Goal: Book appointment/travel/reservation

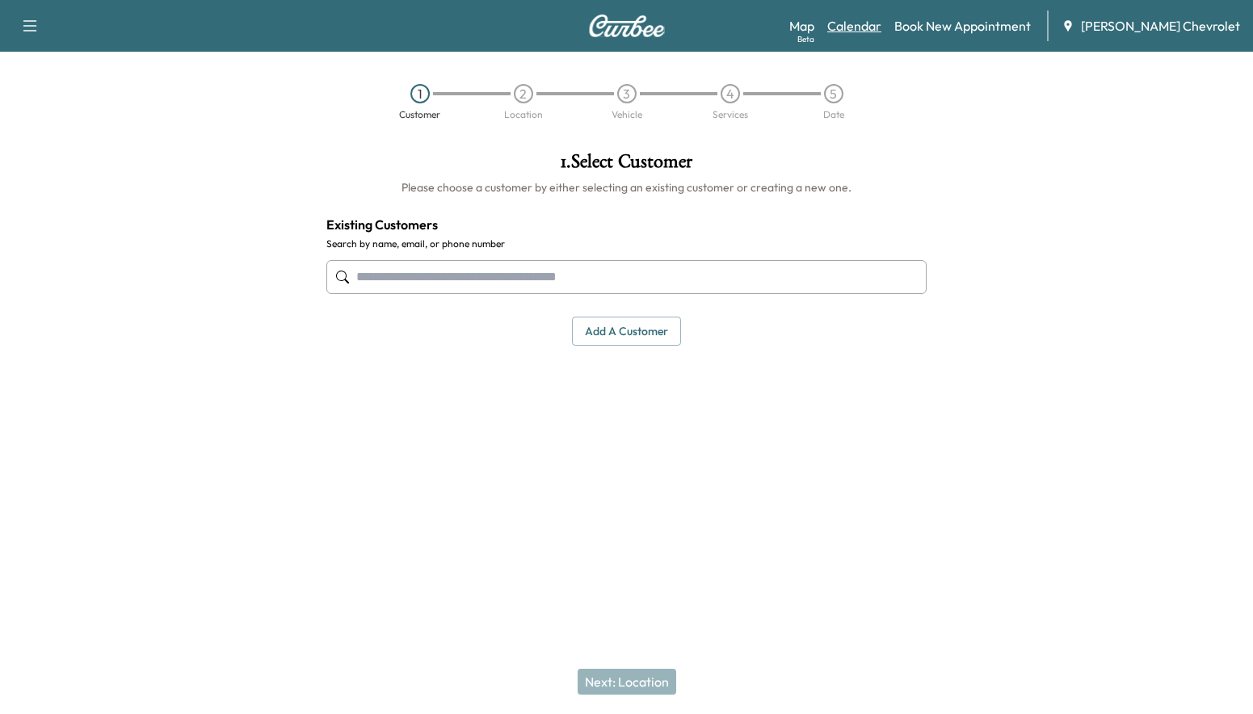
click at [881, 25] on link "Calendar" at bounding box center [854, 25] width 54 height 19
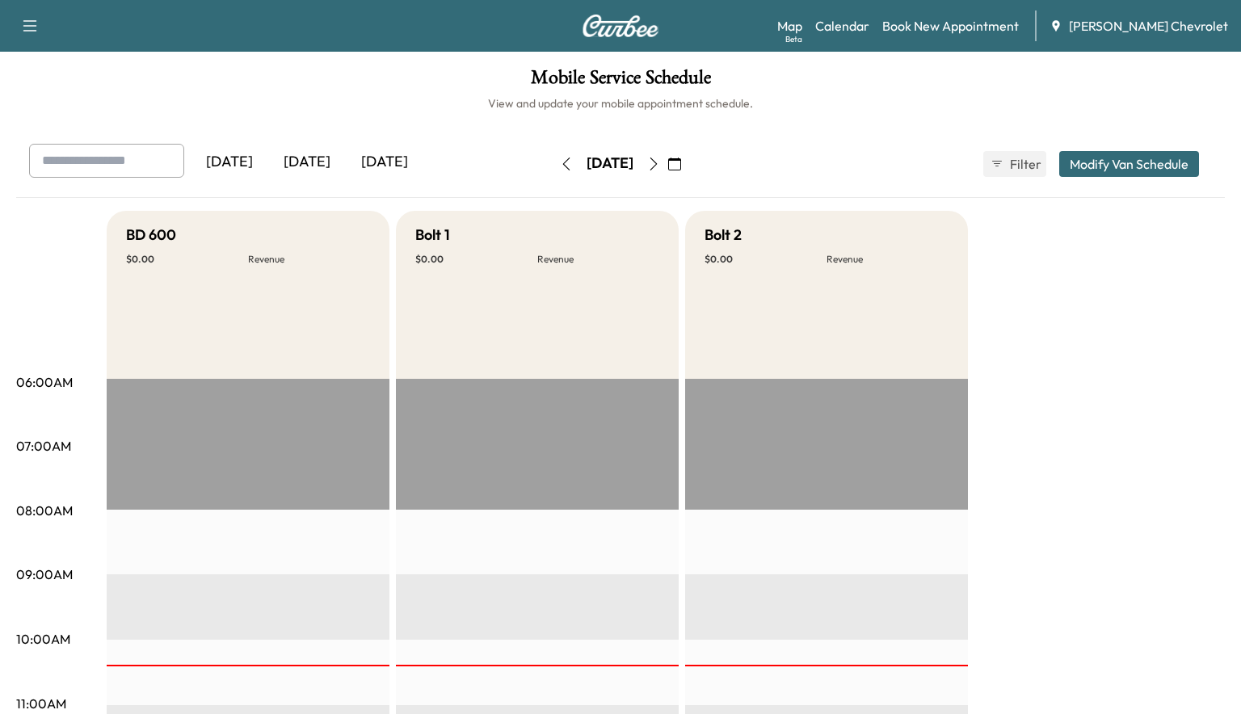
click at [403, 162] on div "[DATE]" at bounding box center [385, 162] width 78 height 37
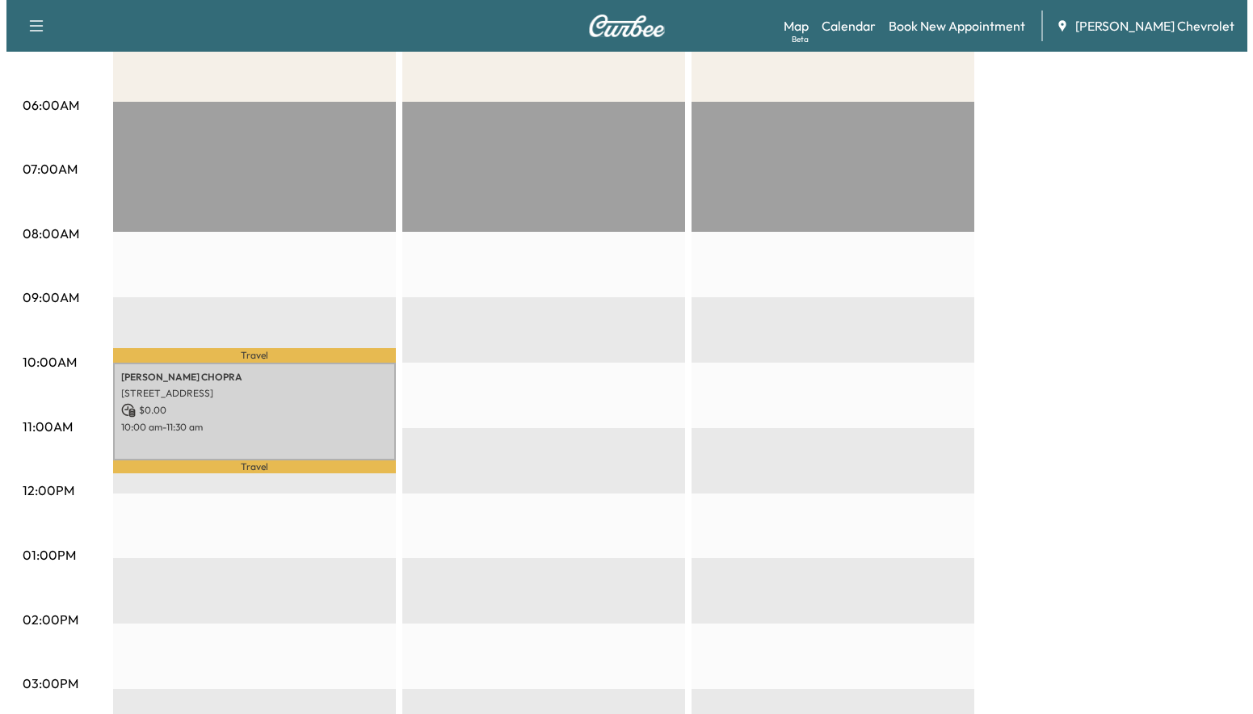
scroll to position [323, 0]
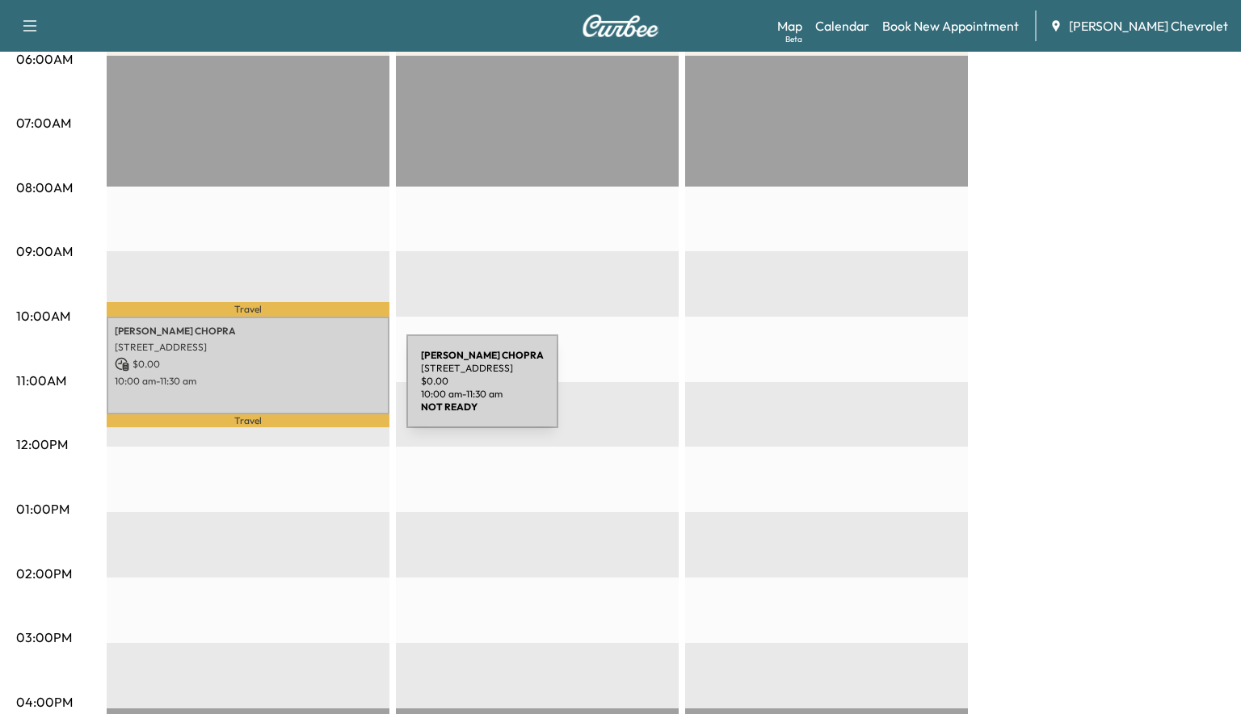
click at [285, 391] on div "[PERSON_NAME] [STREET_ADDRESS] $ 0.00 10:00 am - 11:30 am" at bounding box center [248, 366] width 283 height 98
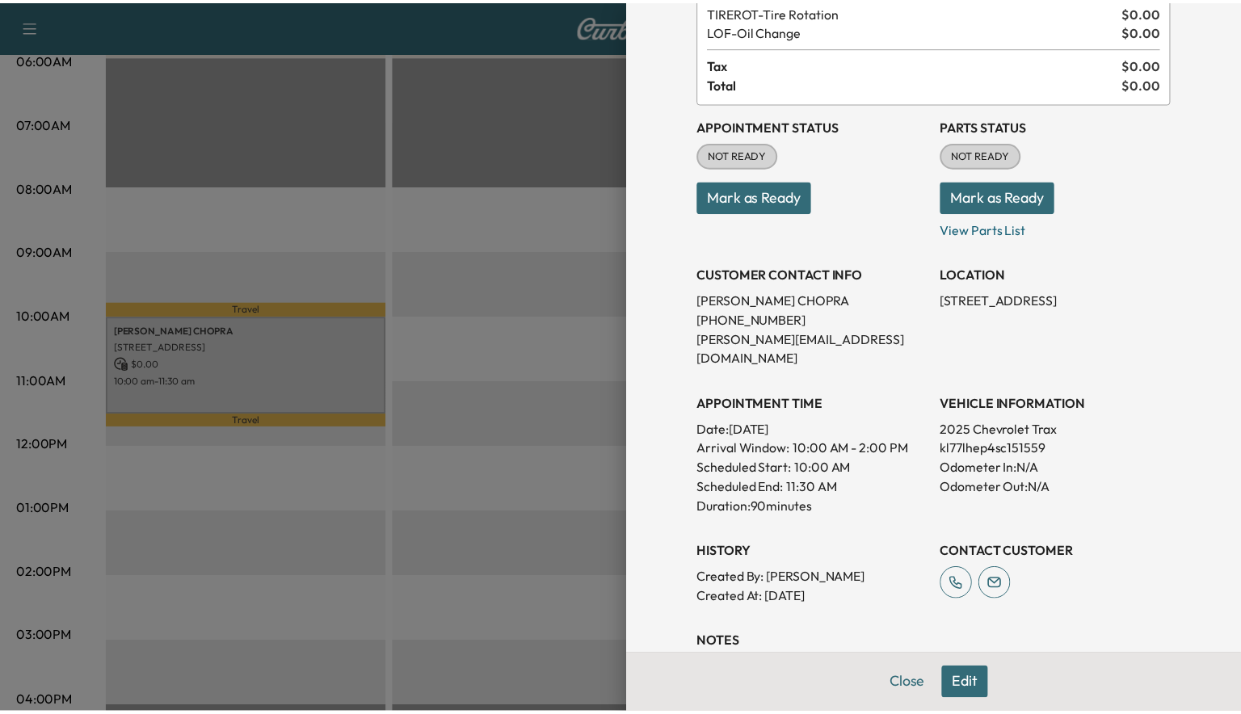
scroll to position [100, 0]
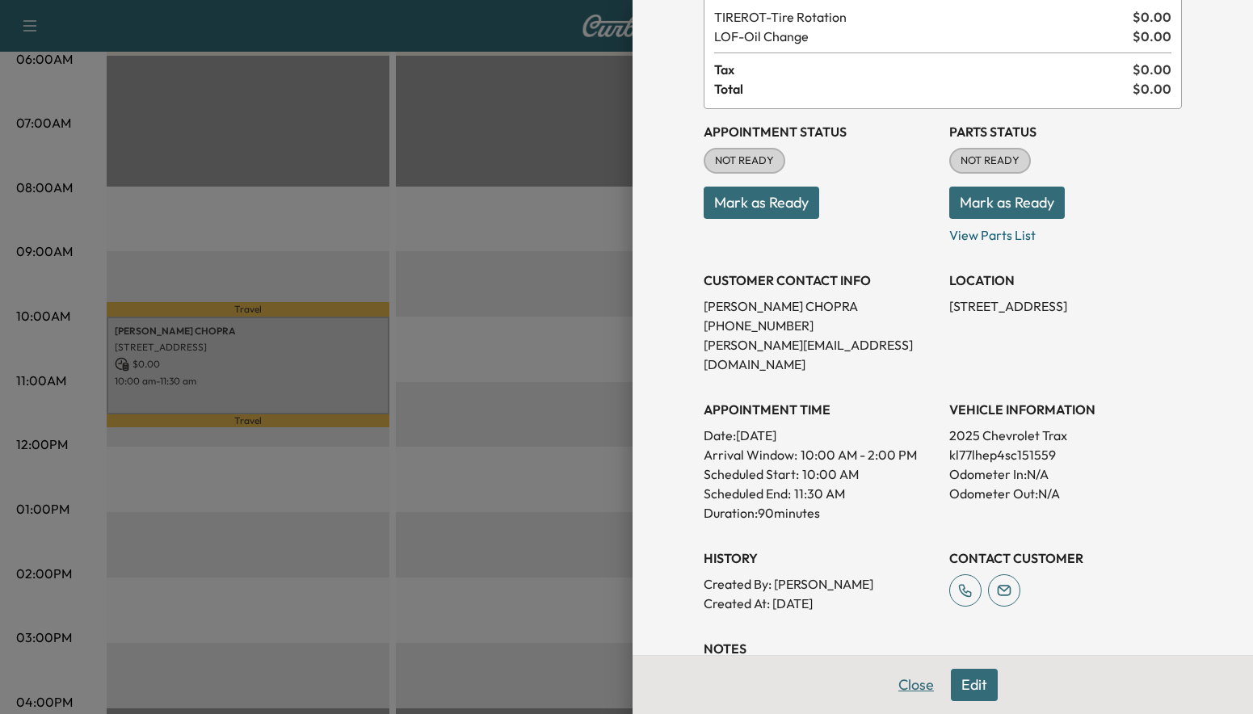
click at [888, 698] on button "Close" at bounding box center [916, 685] width 57 height 32
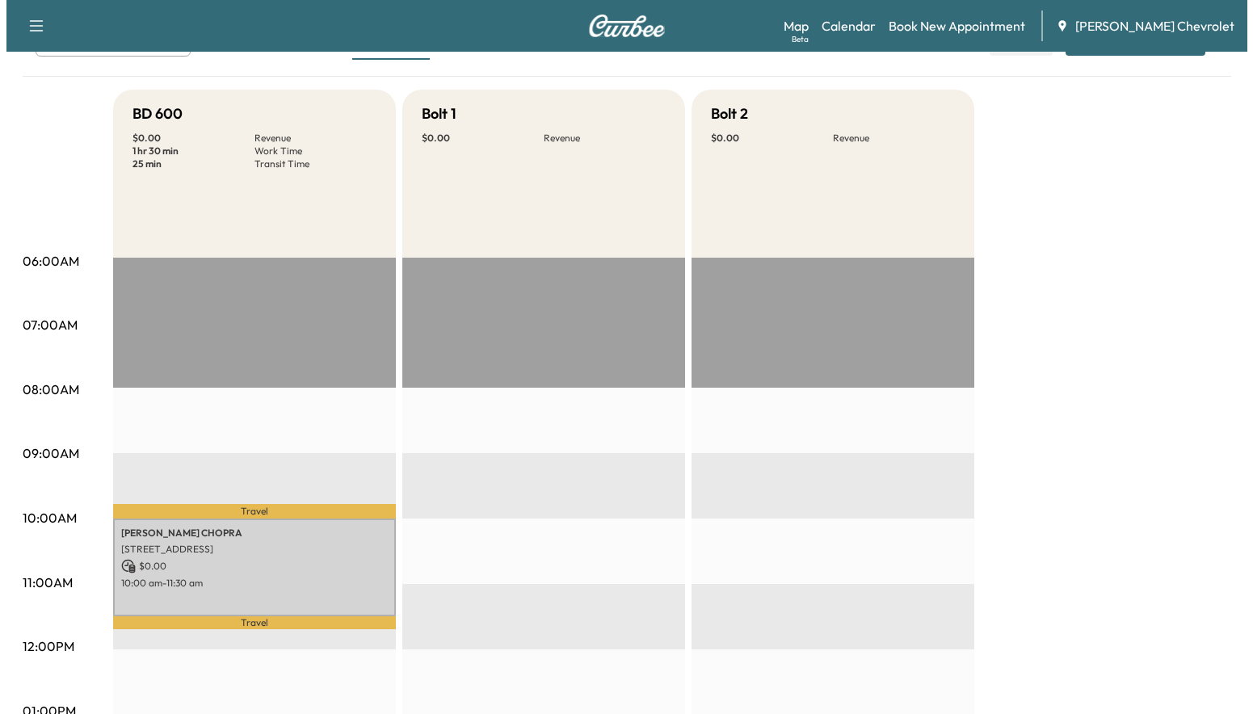
scroll to position [0, 0]
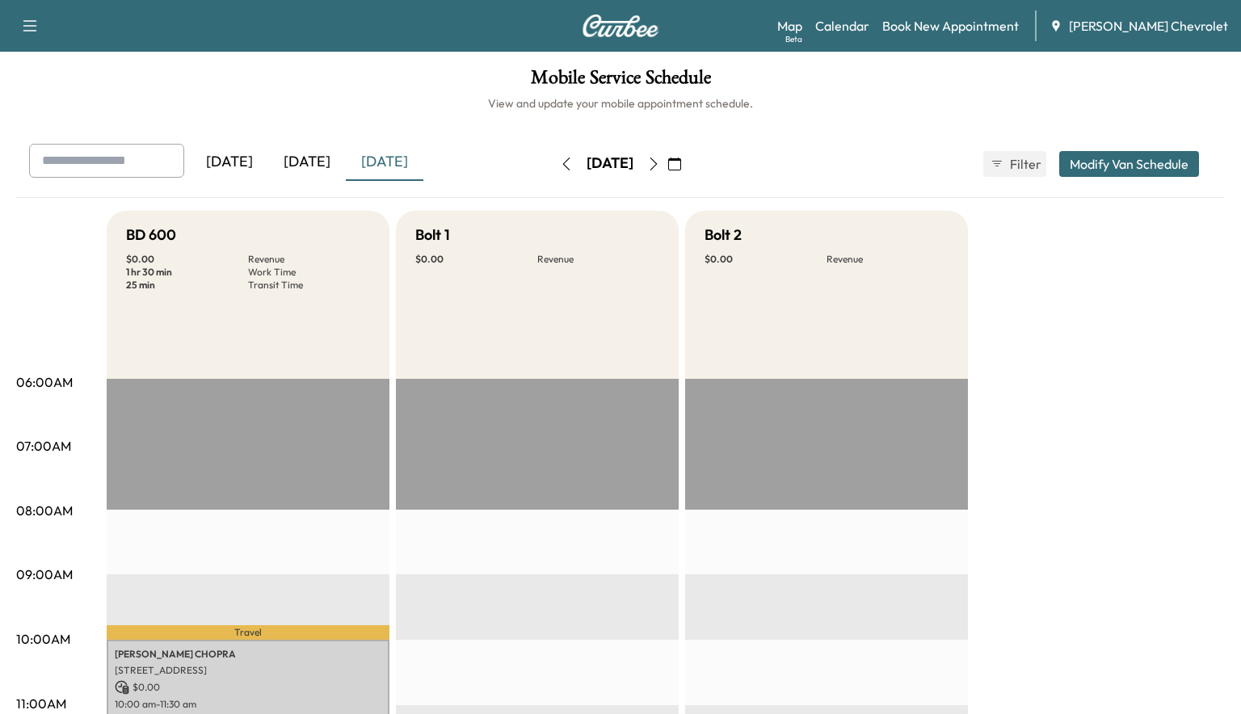
click at [608, 23] on img at bounding box center [621, 26] width 78 height 23
